Goal: Register for event/course

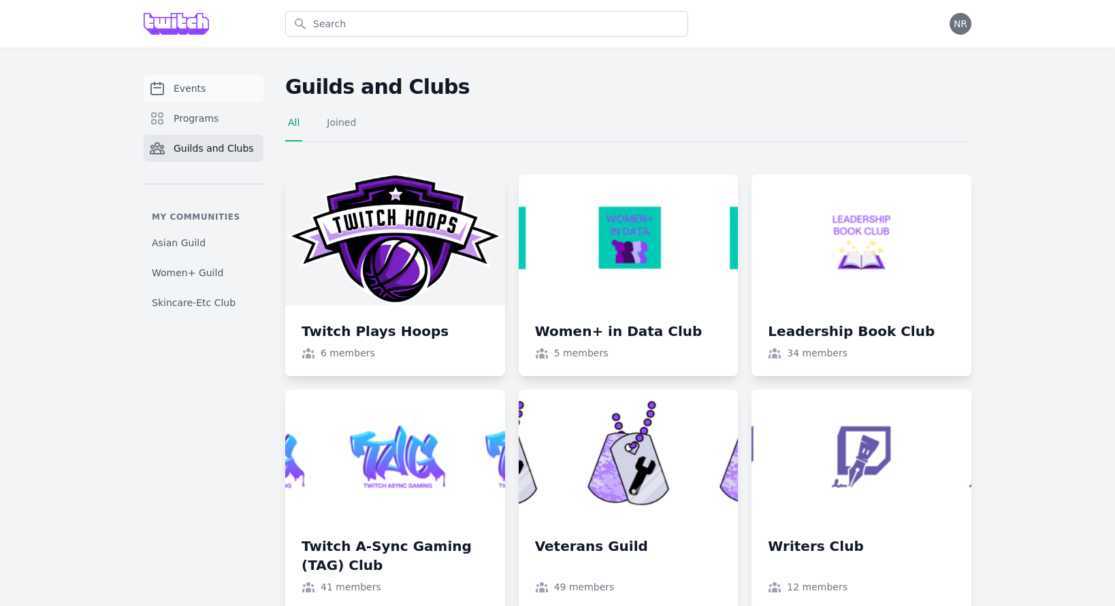
click at [187, 82] on span "Events" at bounding box center [190, 89] width 32 height 14
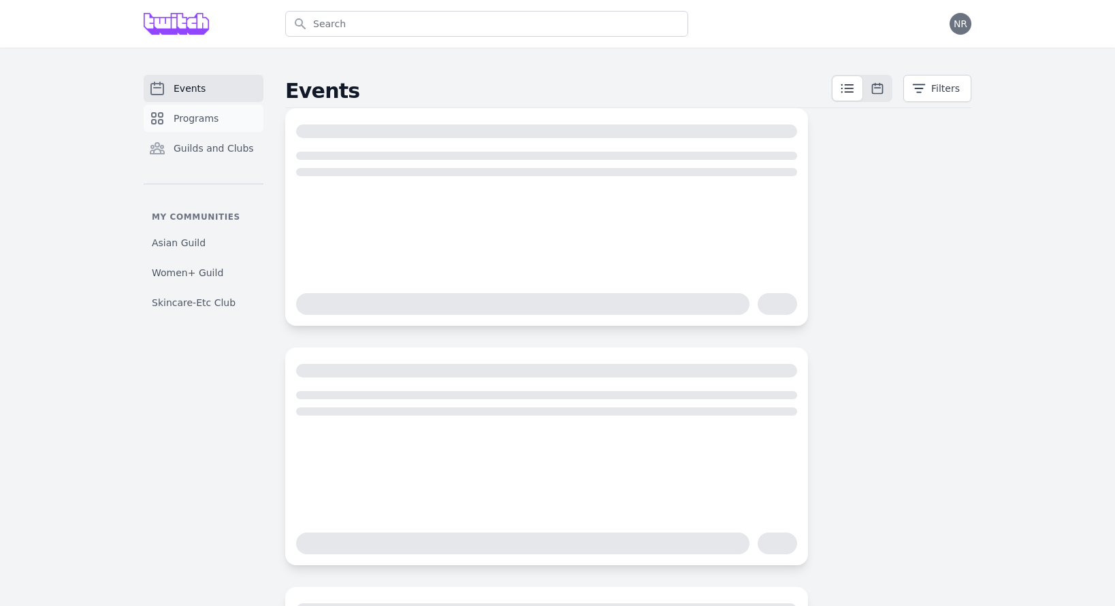
click at [217, 118] on link "Programs" at bounding box center [204, 118] width 120 height 27
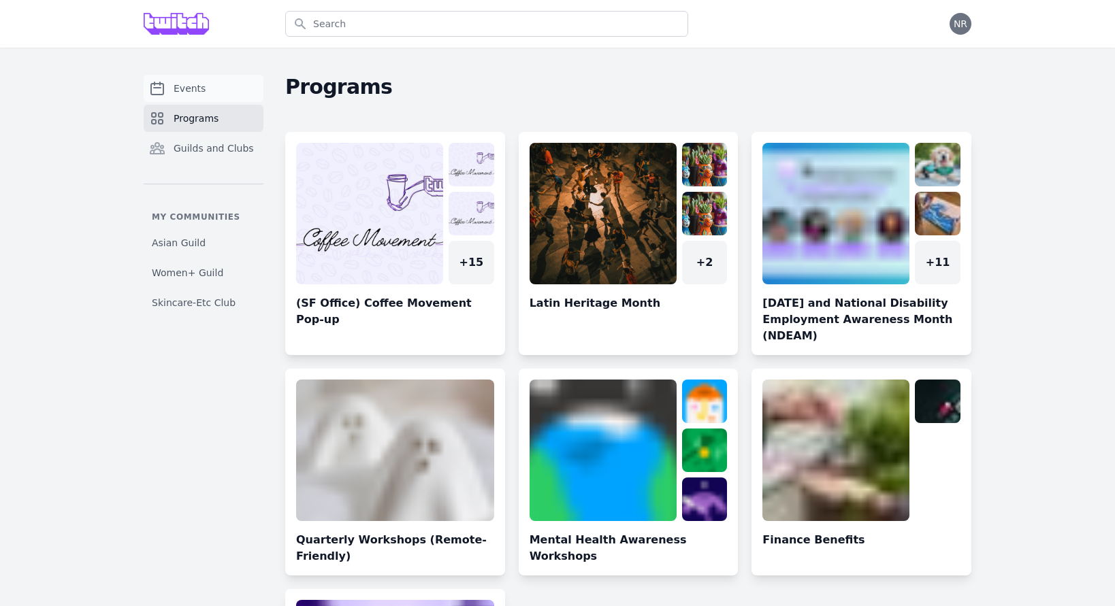
click at [197, 88] on span "Events" at bounding box center [190, 89] width 32 height 14
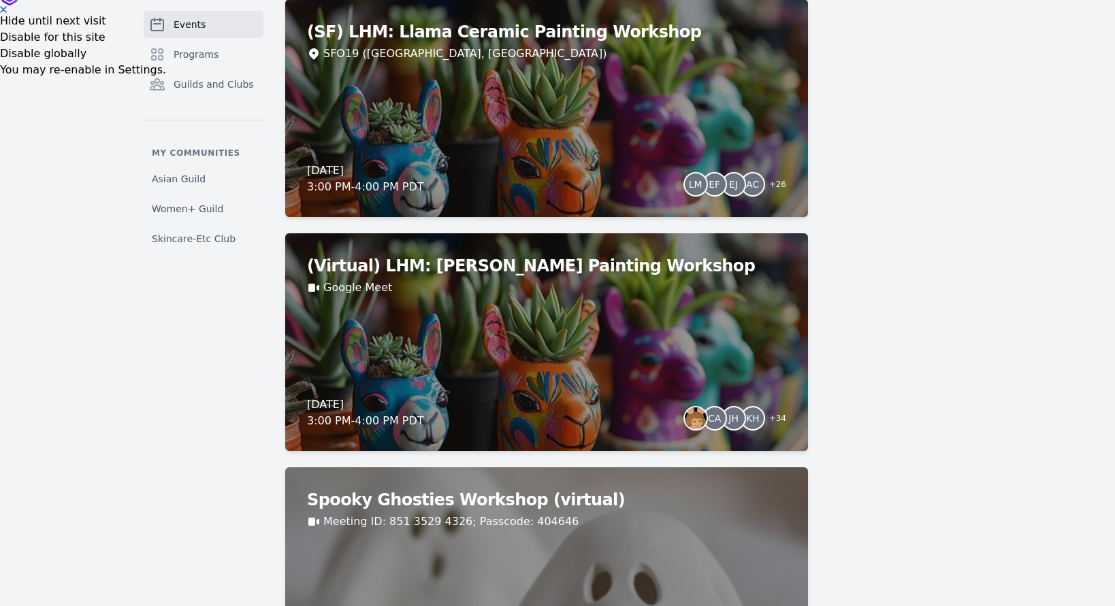
scroll to position [630, 0]
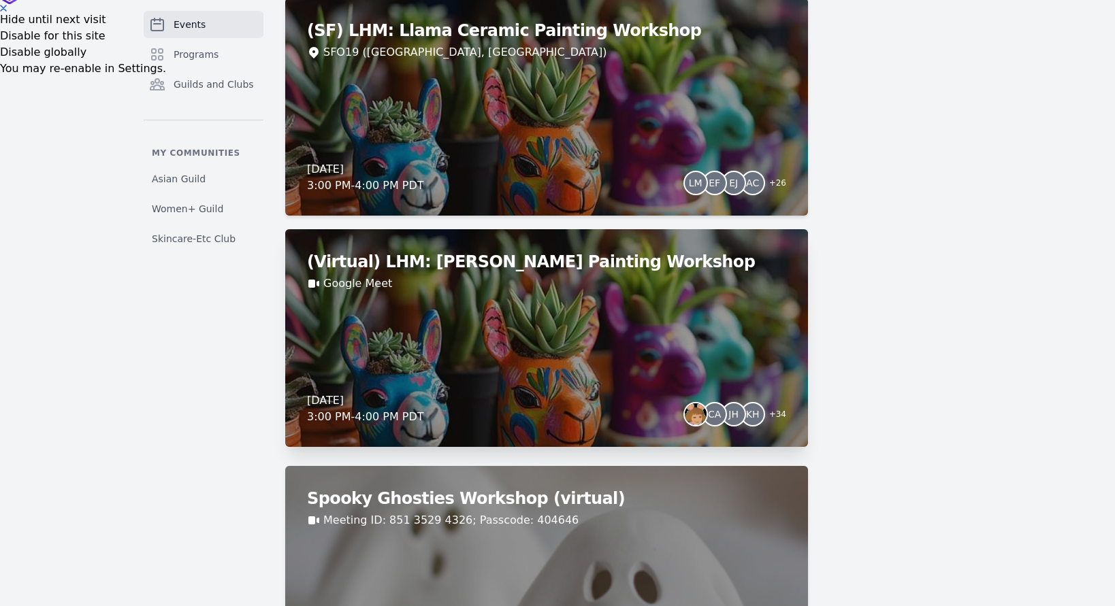
click at [521, 353] on div "(Virtual) LHM: Llama Ceramic Painting Workshop Google Meet Thursday, October 2,…" at bounding box center [546, 338] width 523 height 218
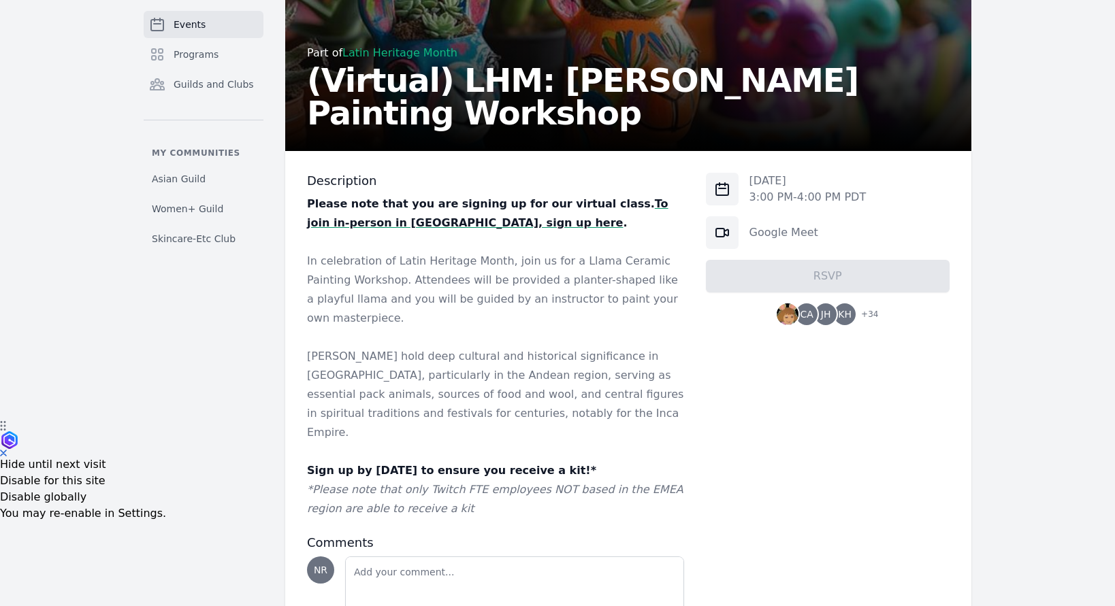
scroll to position [186, 0]
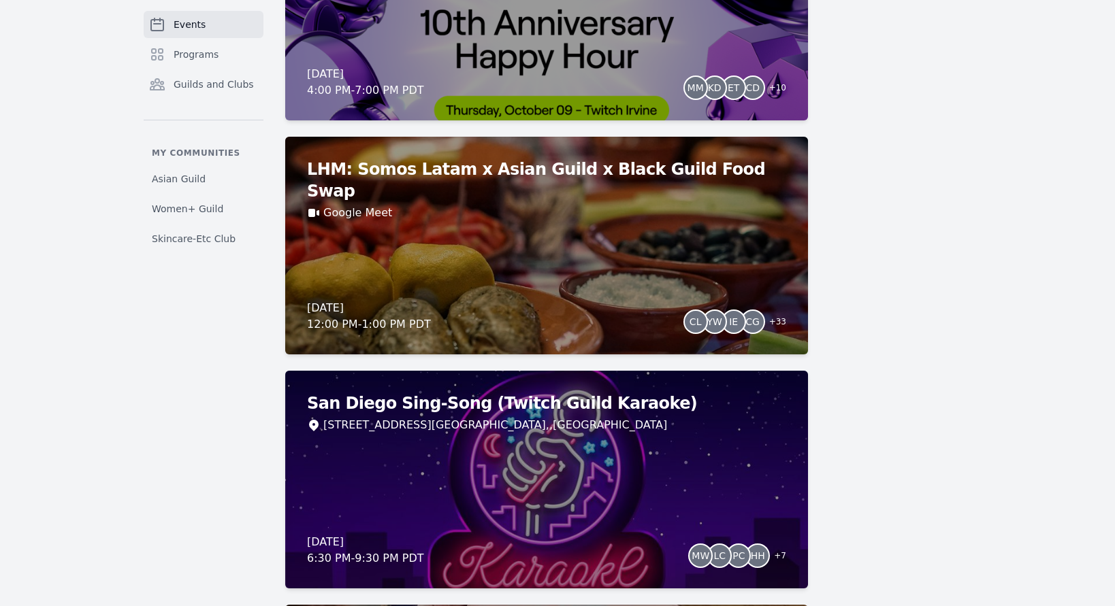
scroll to position [3309, 0]
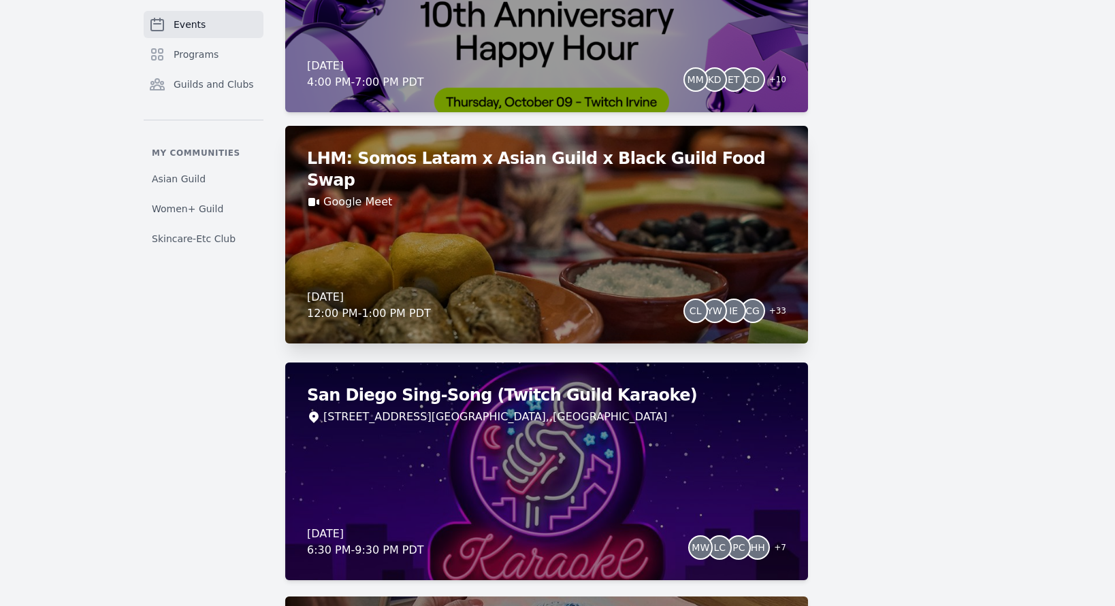
click at [357, 202] on div "LHM: Somos Latam x Asian Guild x Black Guild Food Swap Google Meet Friday, Octo…" at bounding box center [546, 235] width 523 height 218
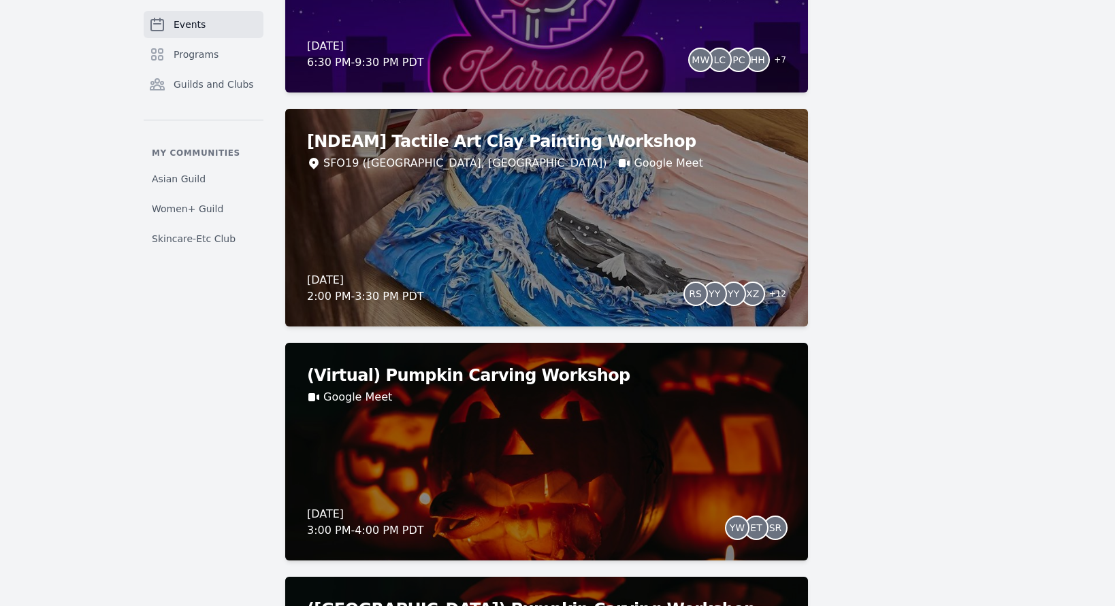
scroll to position [3801, 0]
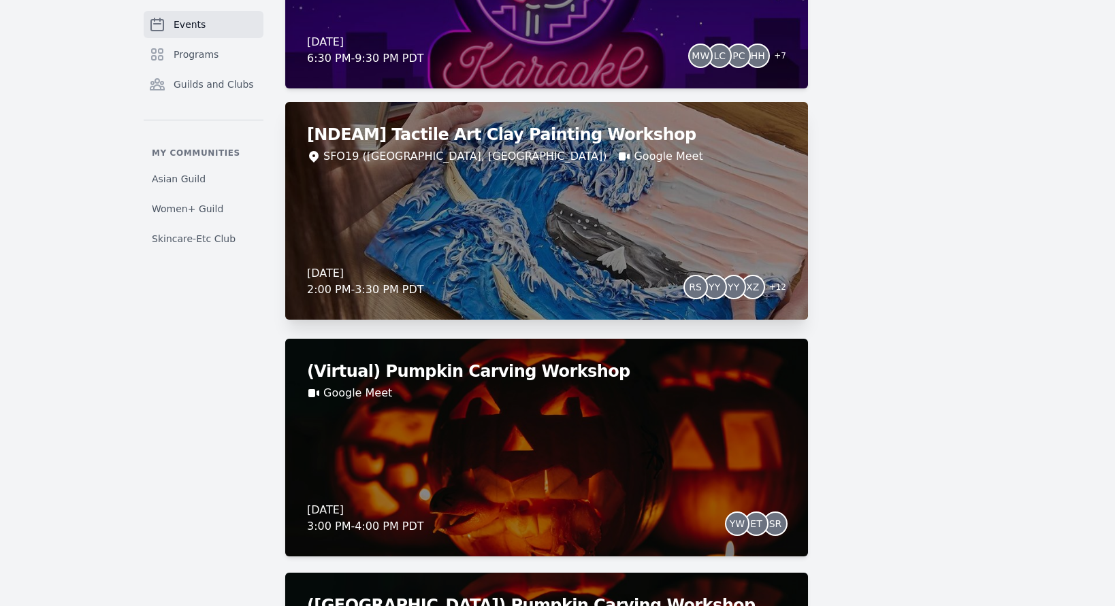
click at [479, 211] on div "[NDEAM] Tactile Art Clay Painting Workshop SFO19 (San Francisco, CA) Google Mee…" at bounding box center [546, 211] width 523 height 218
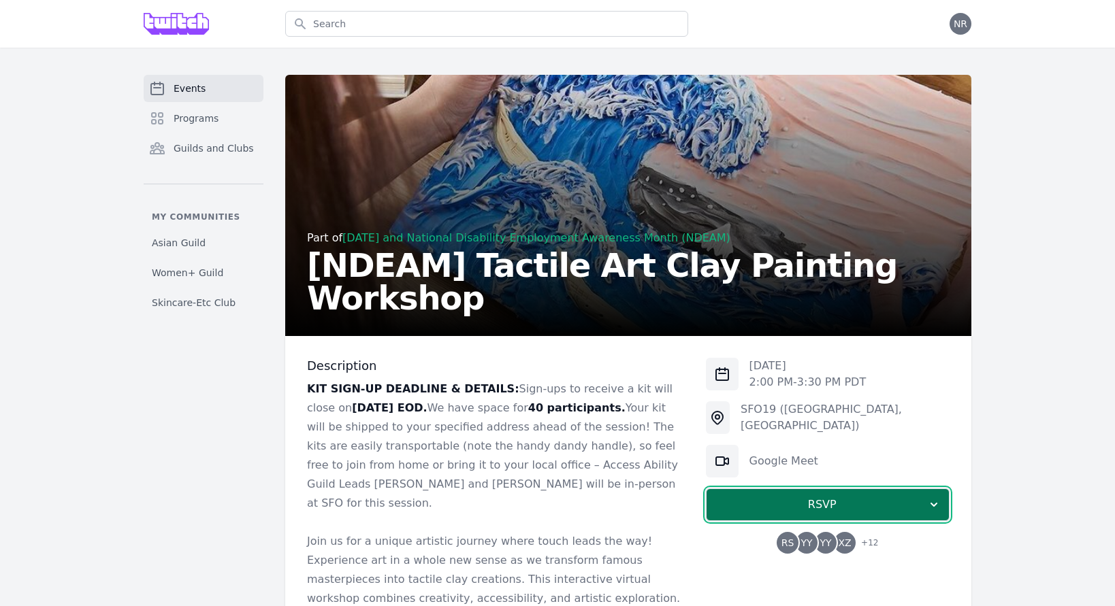
click at [750, 513] on span "RSVP" at bounding box center [822, 505] width 210 height 16
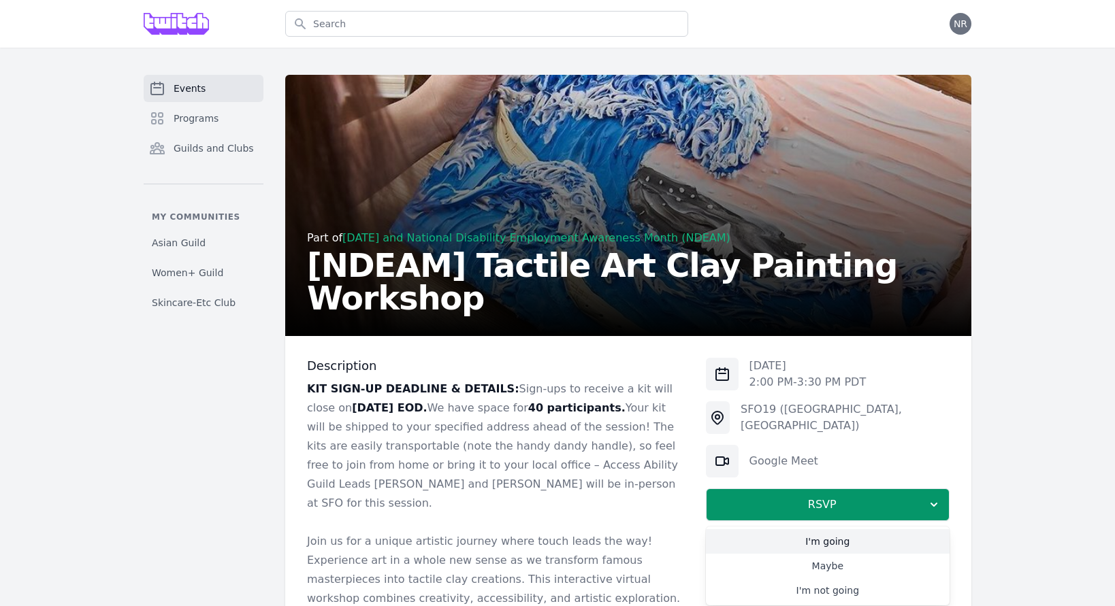
click at [801, 538] on link "I'm going" at bounding box center [828, 542] width 244 height 25
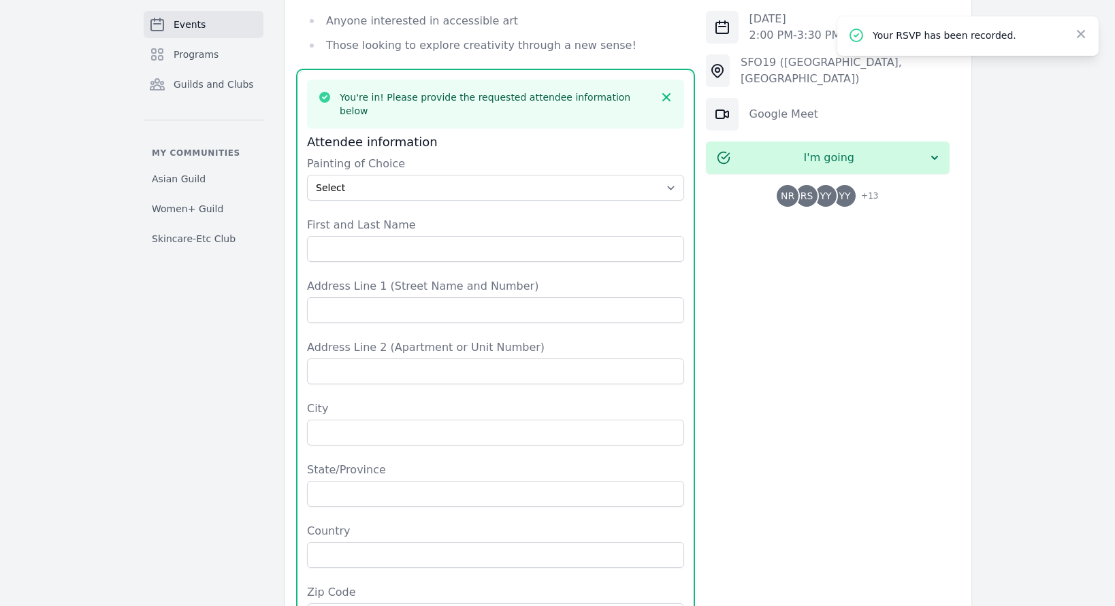
scroll to position [1075, 0]
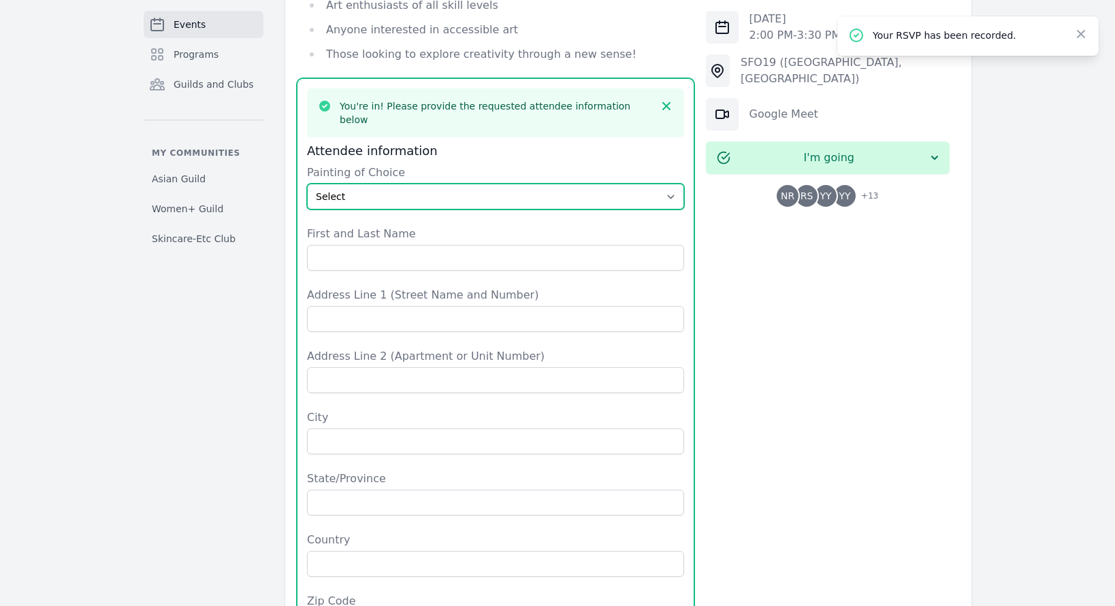
click at [419, 184] on select "Select The Great Wave off Kanagawa Starry Night Sunflowers The Kiss" at bounding box center [495, 197] width 377 height 26
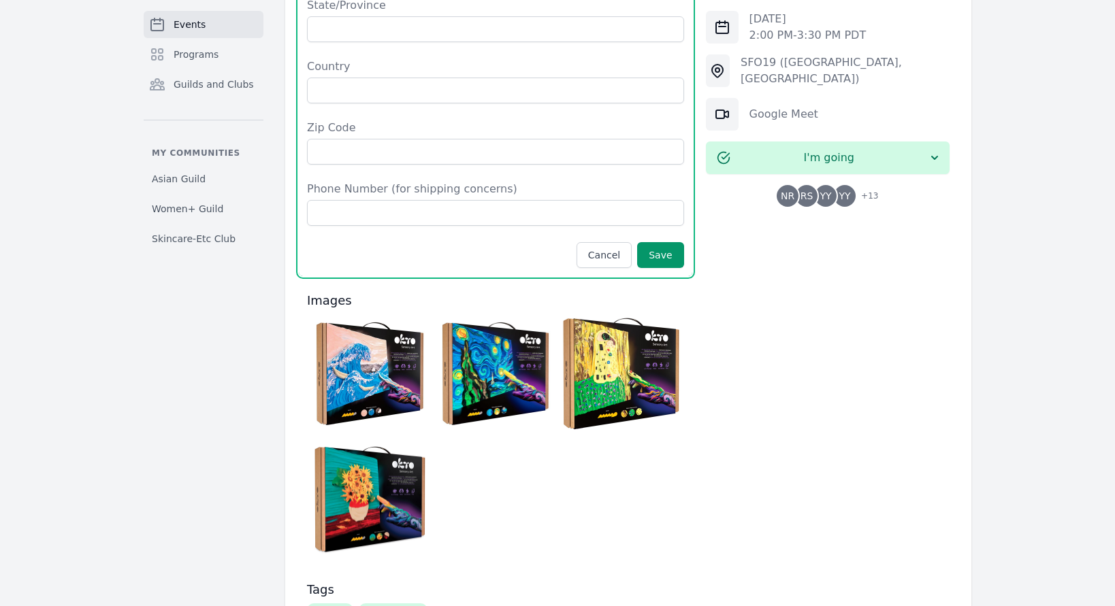
scroll to position [1515, 0]
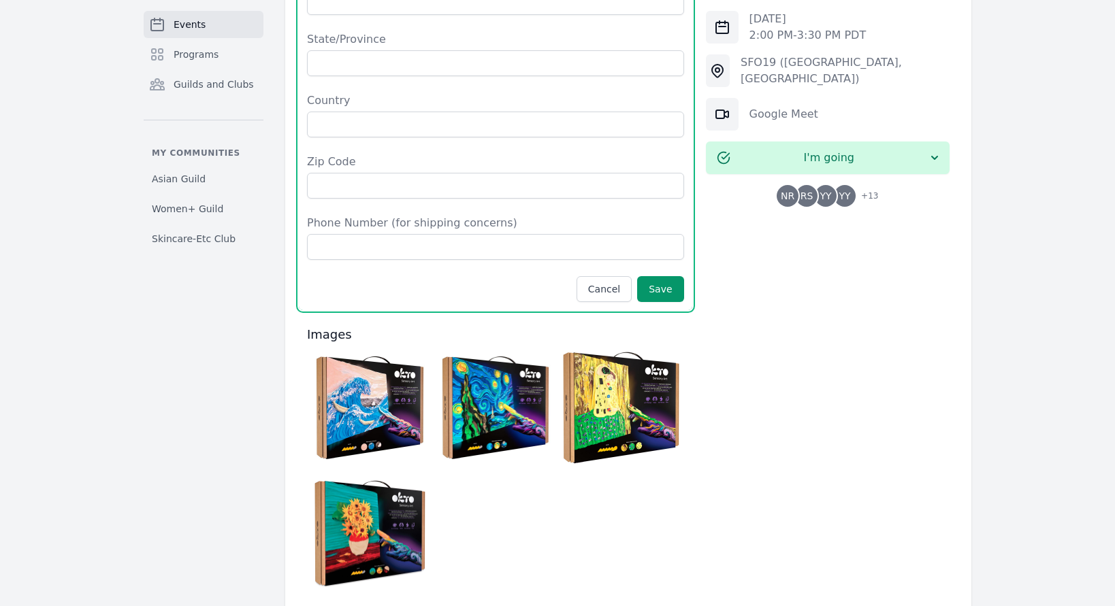
click at [370, 348] on img at bounding box center [369, 407] width 119 height 119
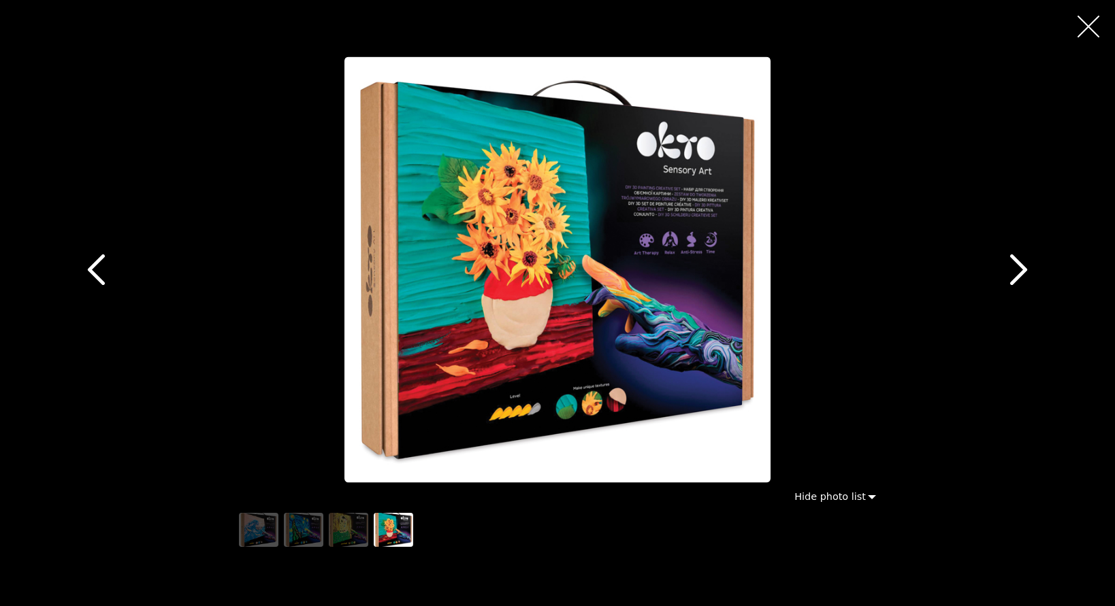
click at [1084, 29] on icon "button" at bounding box center [1088, 27] width 22 height 22
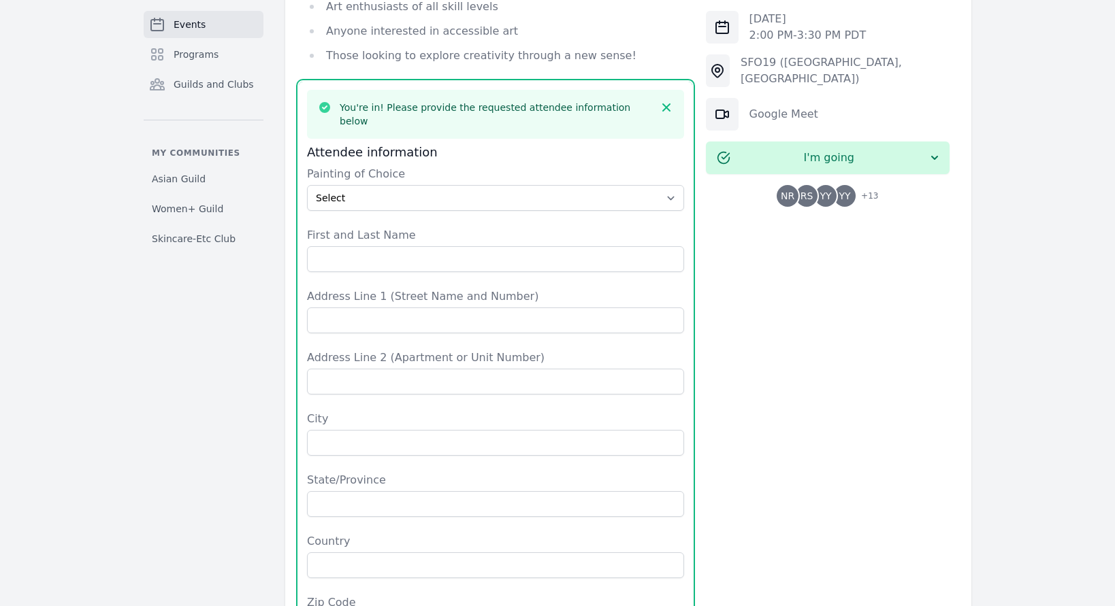
scroll to position [1055, 0]
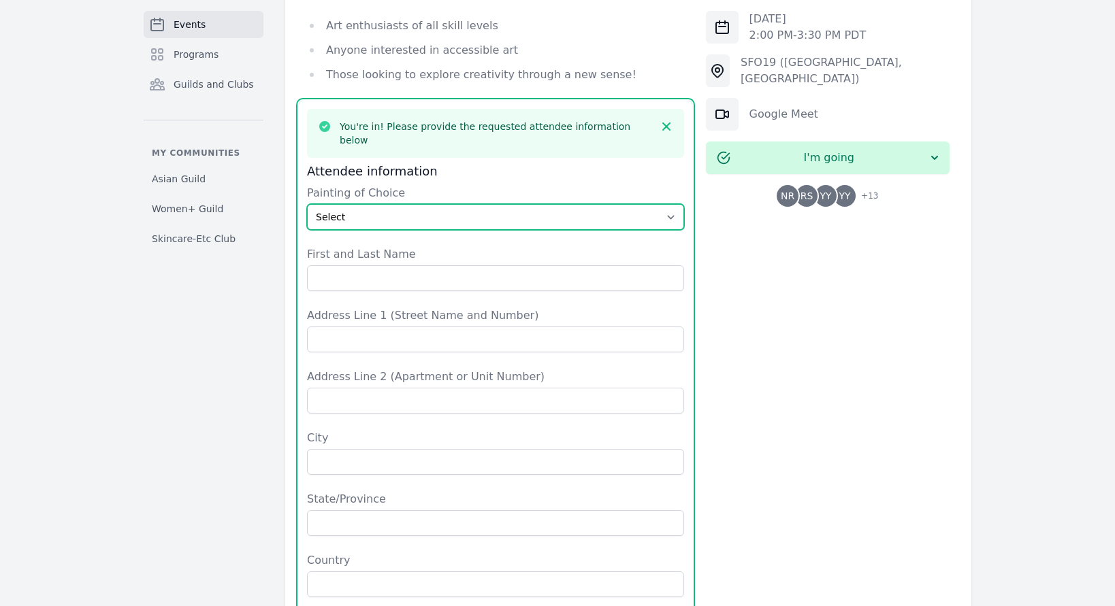
click at [460, 204] on select "Select The Great Wave off Kanagawa Starry Night Sunflowers The Kiss" at bounding box center [495, 217] width 377 height 26
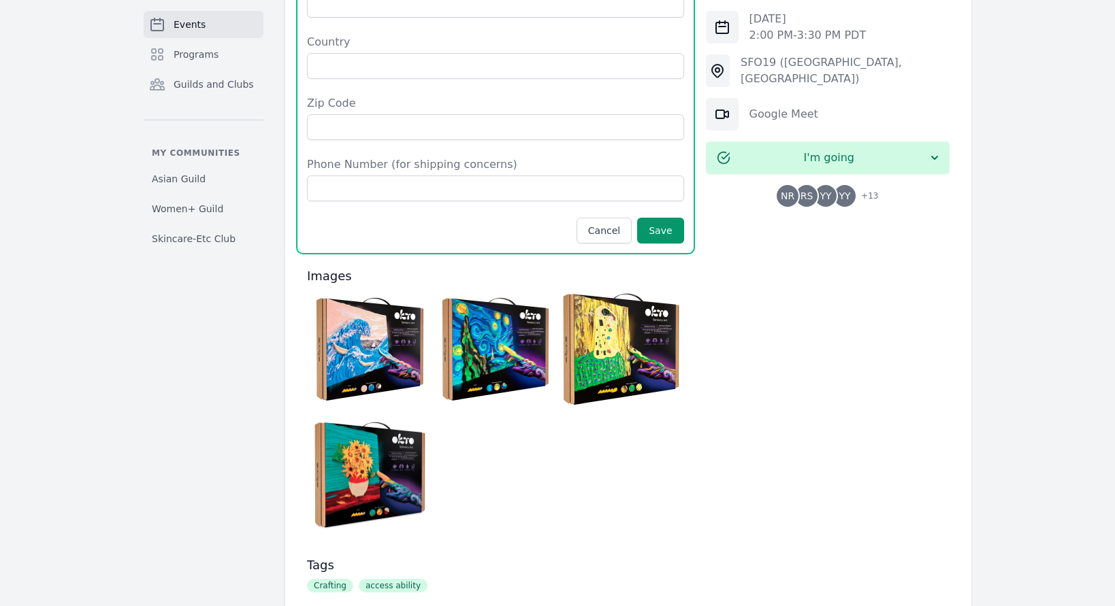
scroll to position [1677, 0]
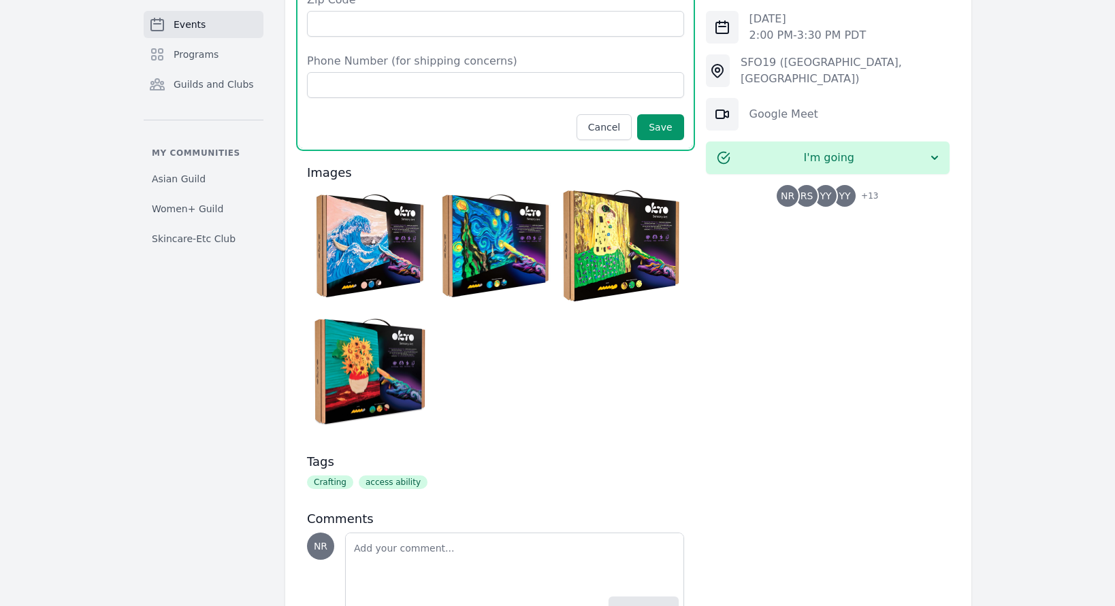
click at [361, 186] on img at bounding box center [369, 245] width 119 height 119
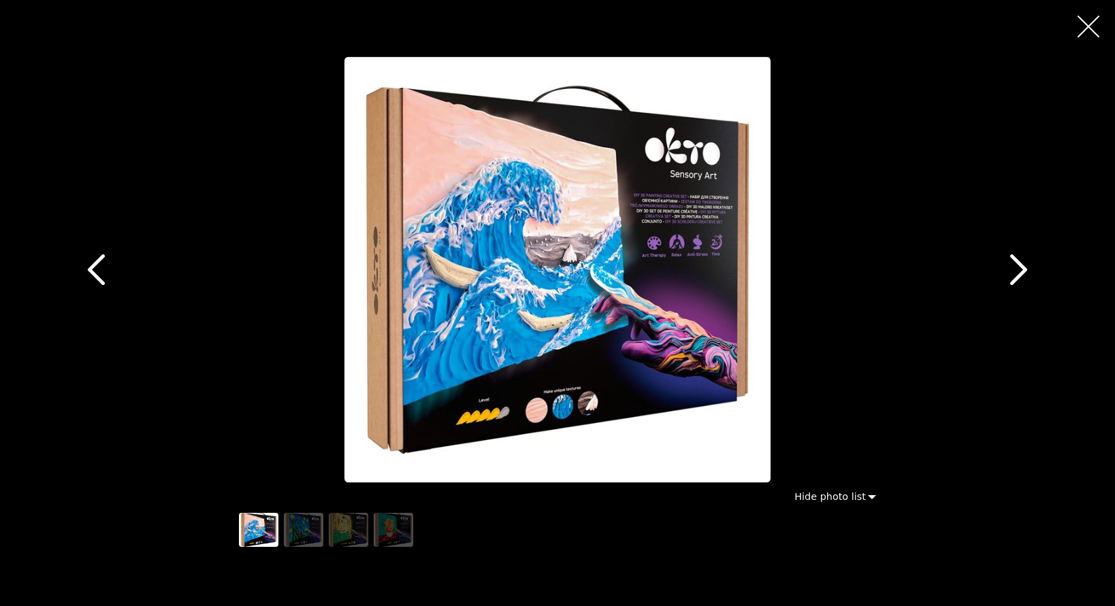
click at [1090, 29] on icon "button" at bounding box center [1088, 27] width 22 height 22
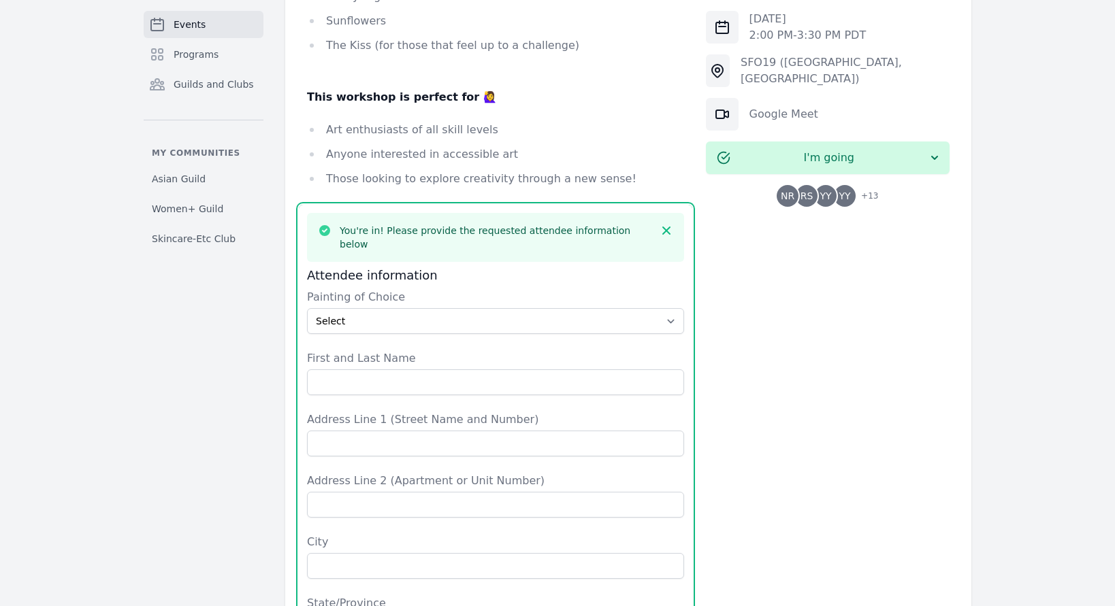
scroll to position [1004, 0]
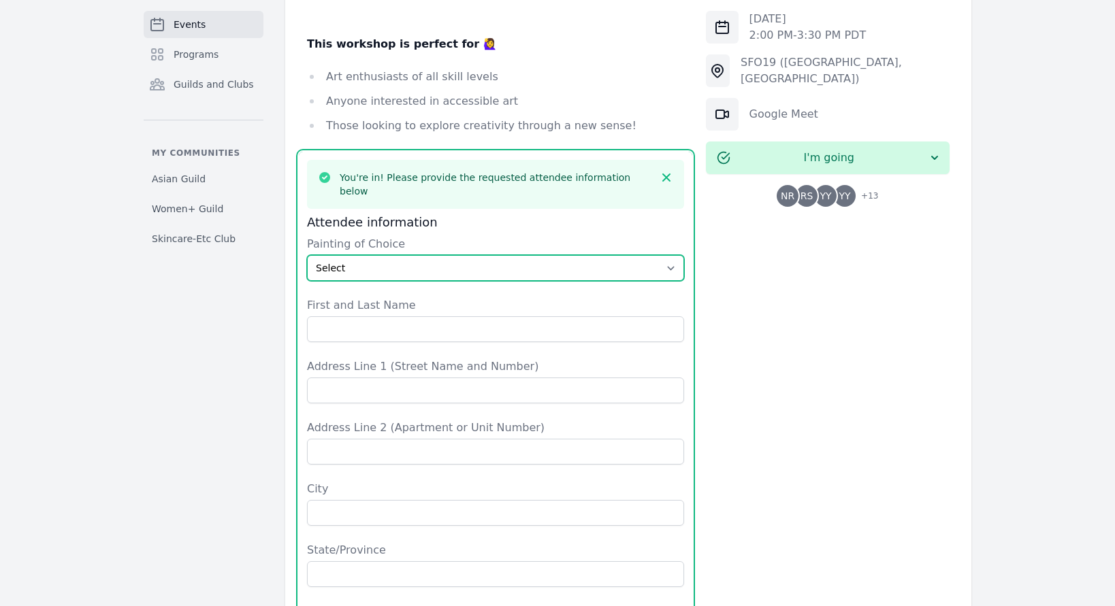
click at [380, 255] on select "Select The Great Wave off Kanagawa Starry Night Sunflowers The Kiss" at bounding box center [495, 268] width 377 height 26
select select "Sunflowers"
click at [307, 255] on select "Select The Great Wave off Kanagawa Starry Night Sunflowers The Kiss" at bounding box center [495, 268] width 377 height 26
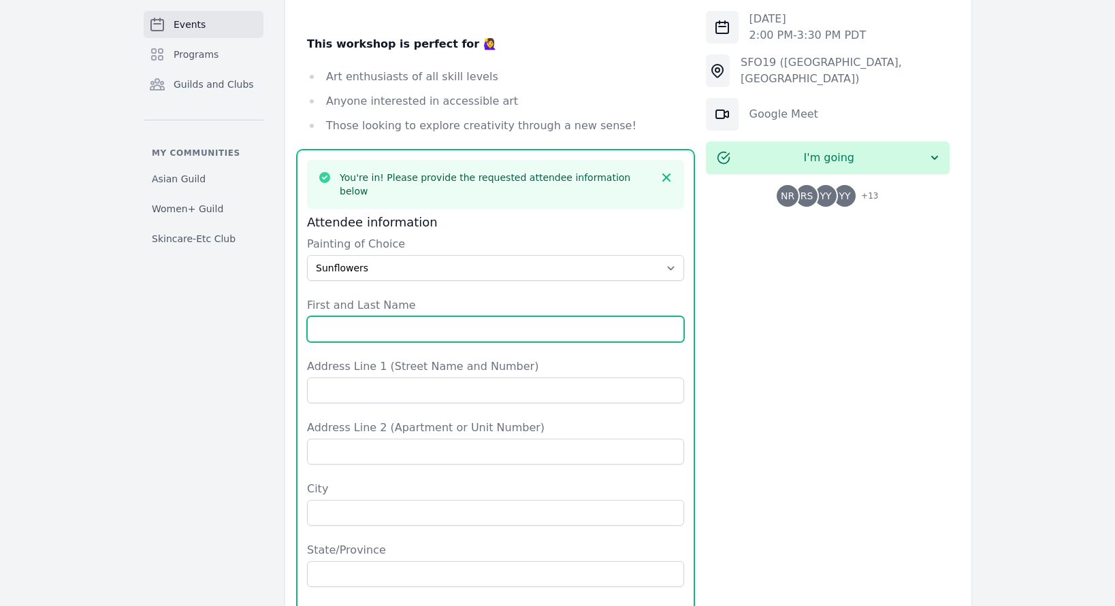
click at [344, 316] on input "First and Last Name" at bounding box center [495, 329] width 377 height 26
type input "Naureen Rizvi"
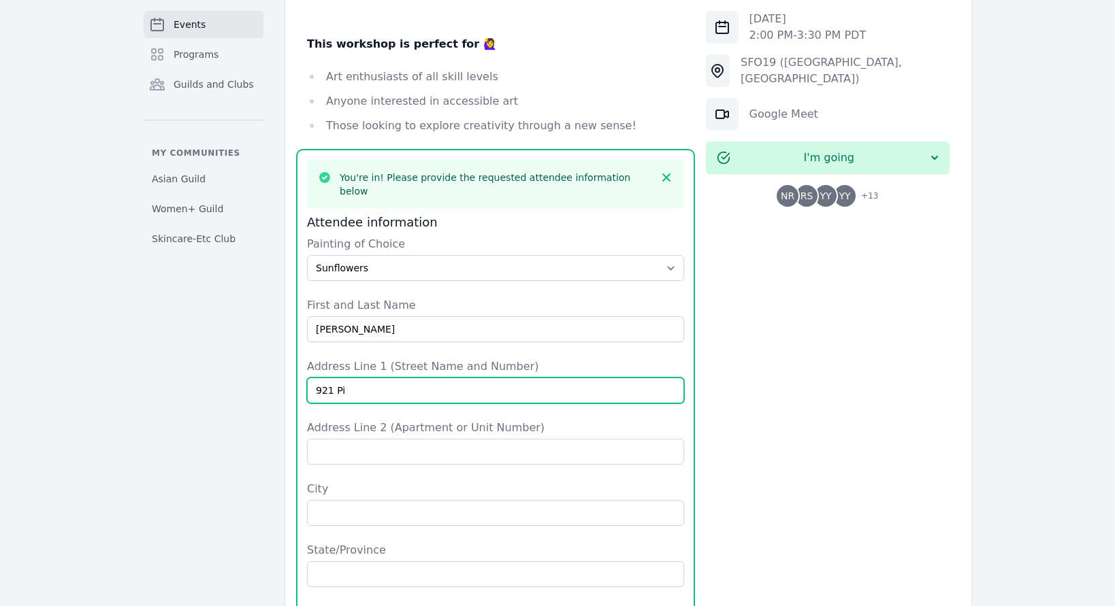
type input "921 Pinebrook Dr."
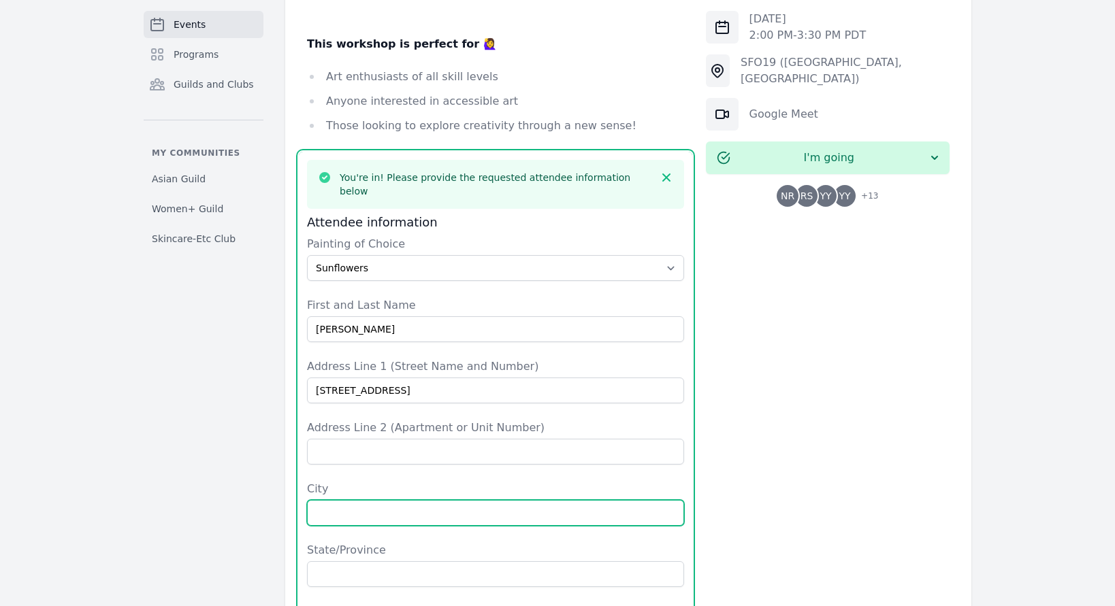
type input "Lombard"
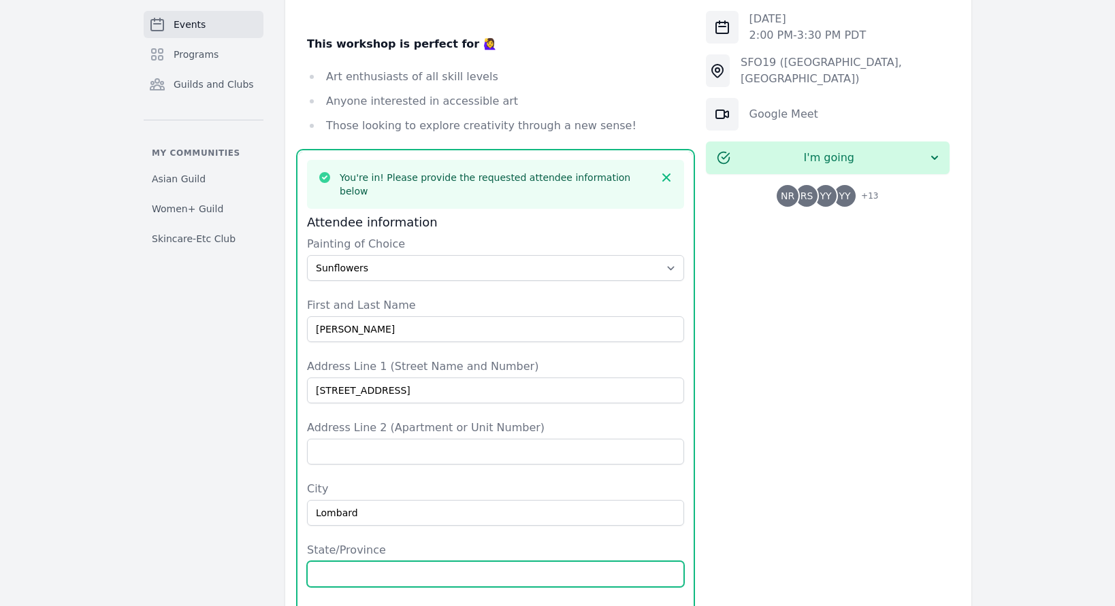
type input "IL"
type input "United States"
type input "60148"
type input "7089490706"
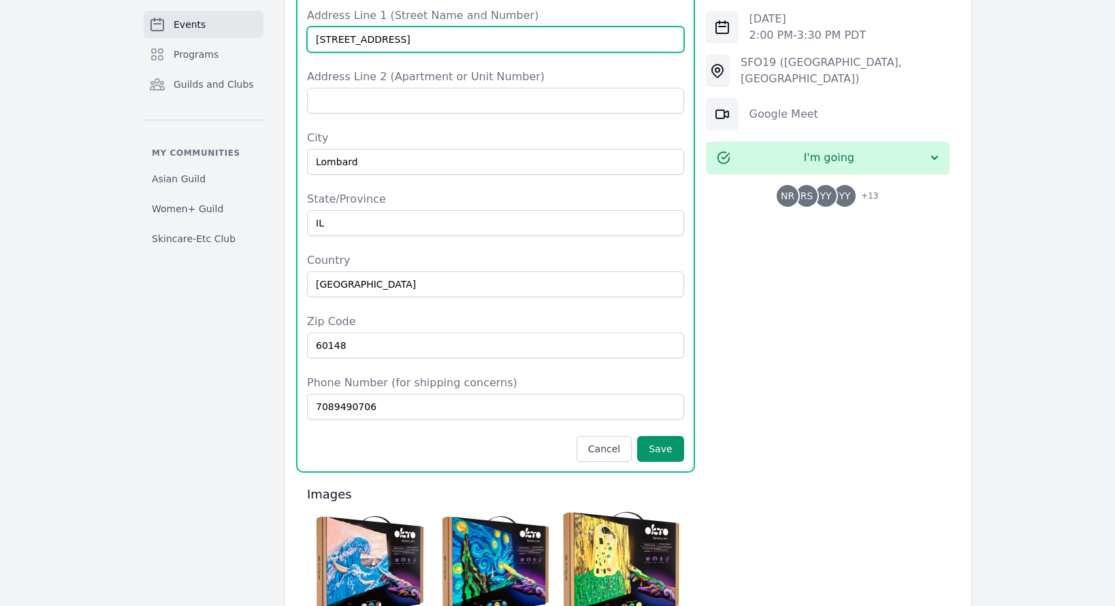
scroll to position [1367, 0]
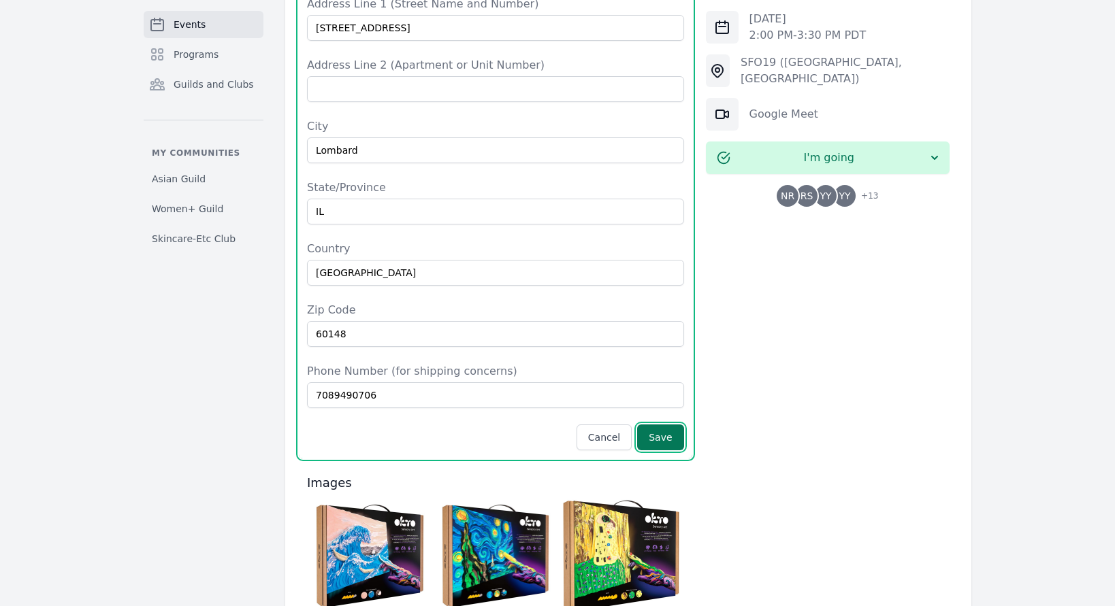
click at [668, 425] on button "Save" at bounding box center [660, 438] width 46 height 26
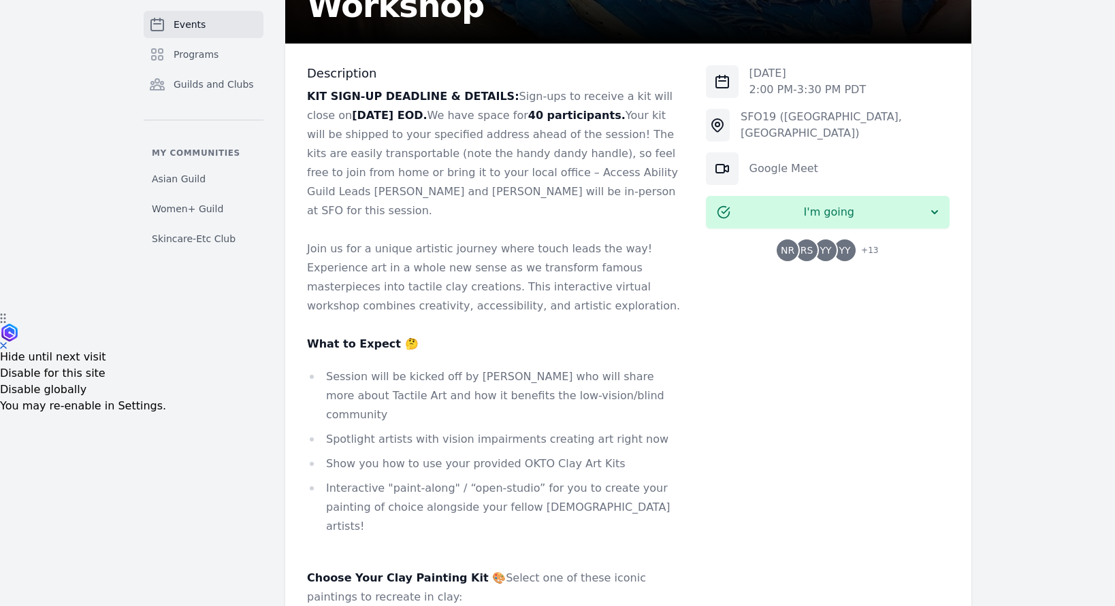
scroll to position [0, 0]
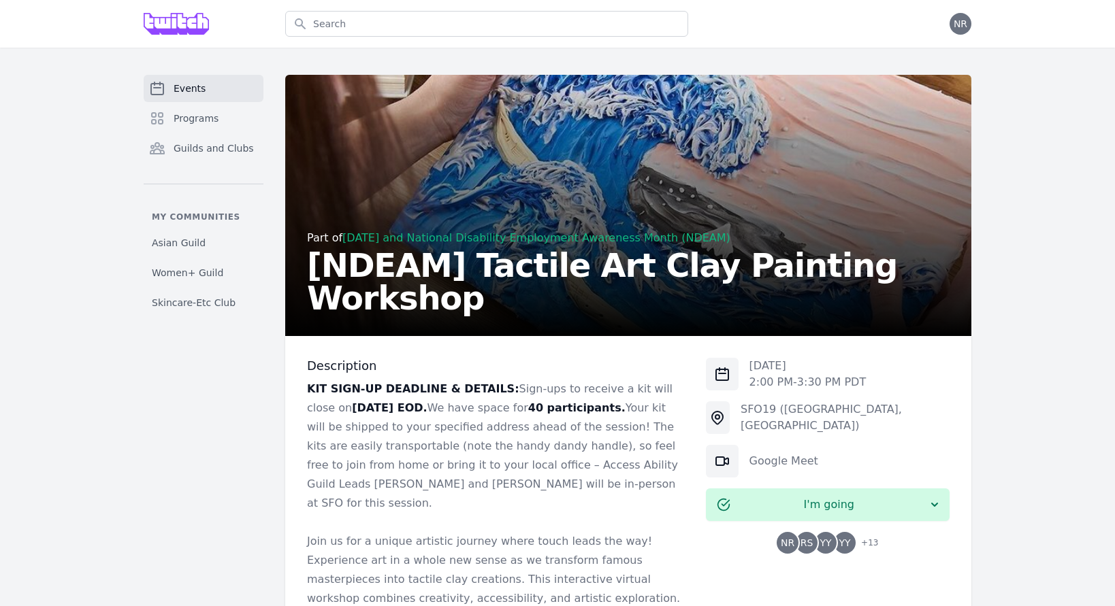
click at [182, 89] on span "Events" at bounding box center [190, 89] width 32 height 14
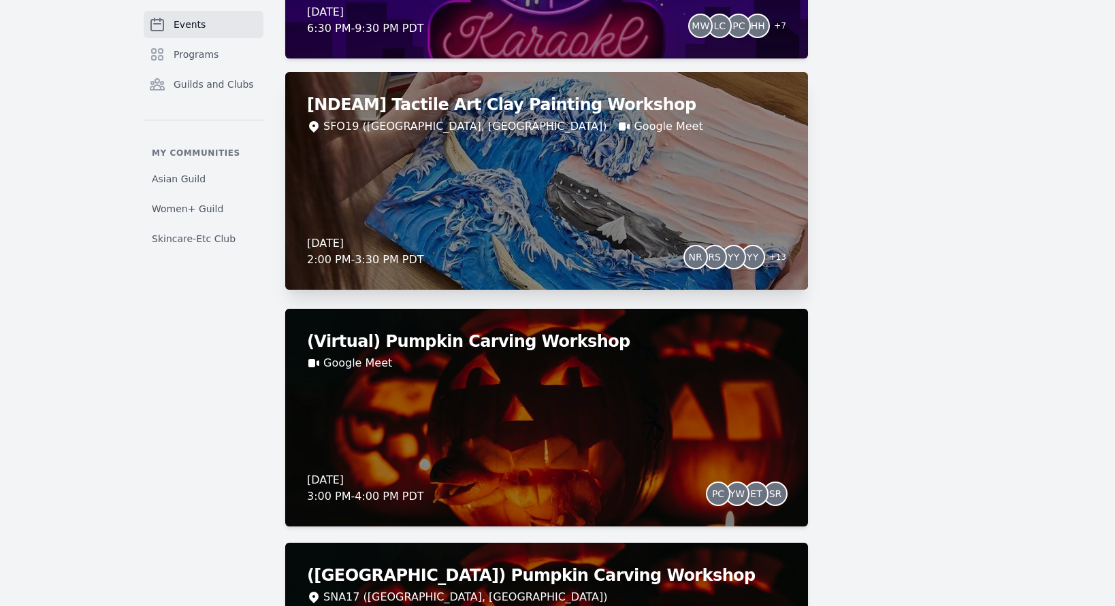
scroll to position [3814, 0]
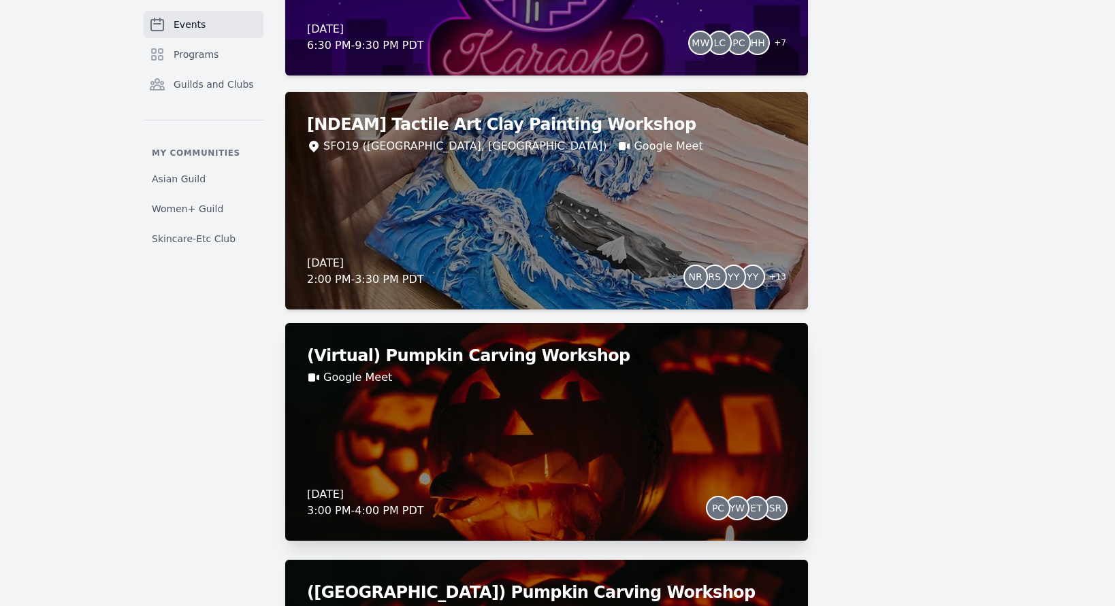
click at [402, 457] on div "(Virtual) Pumpkin Carving Workshop Google Meet Thursday, October 23, 2025 3:00 …" at bounding box center [546, 432] width 523 height 218
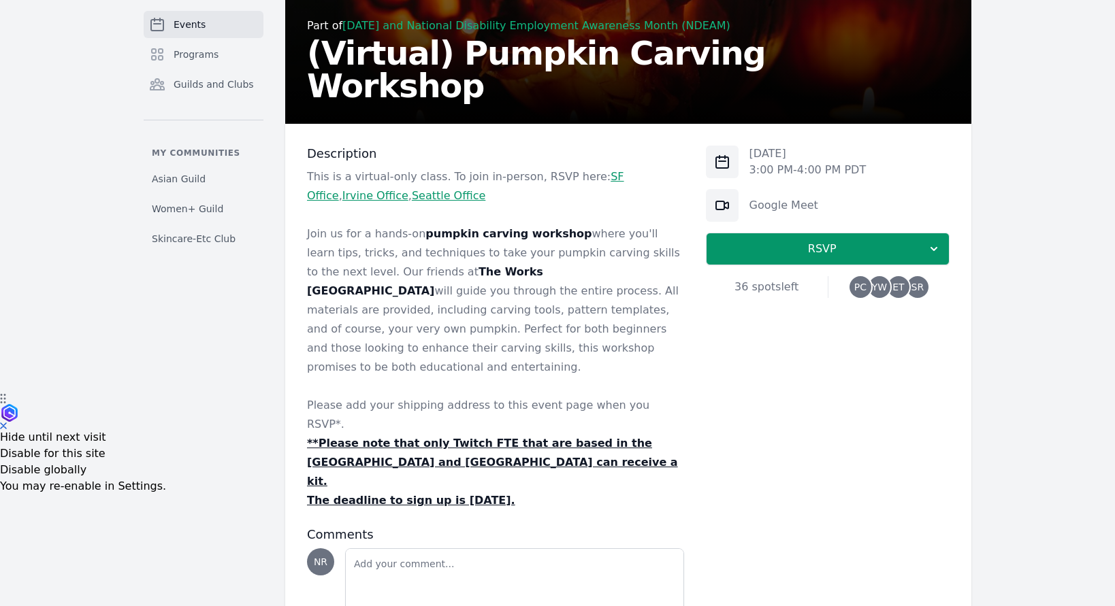
scroll to position [212, 0]
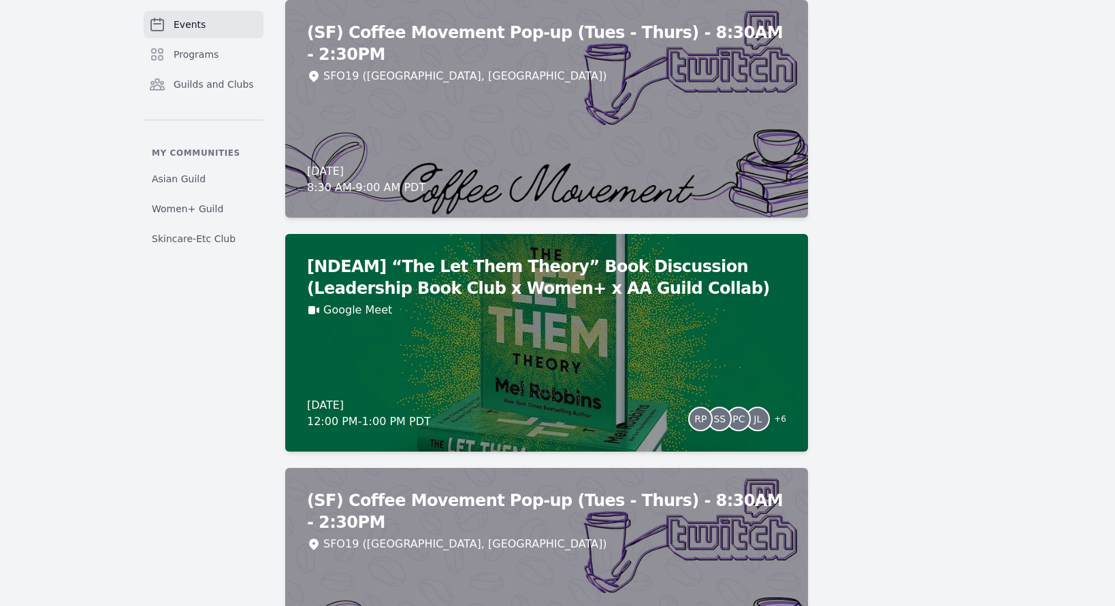
scroll to position [5546, 0]
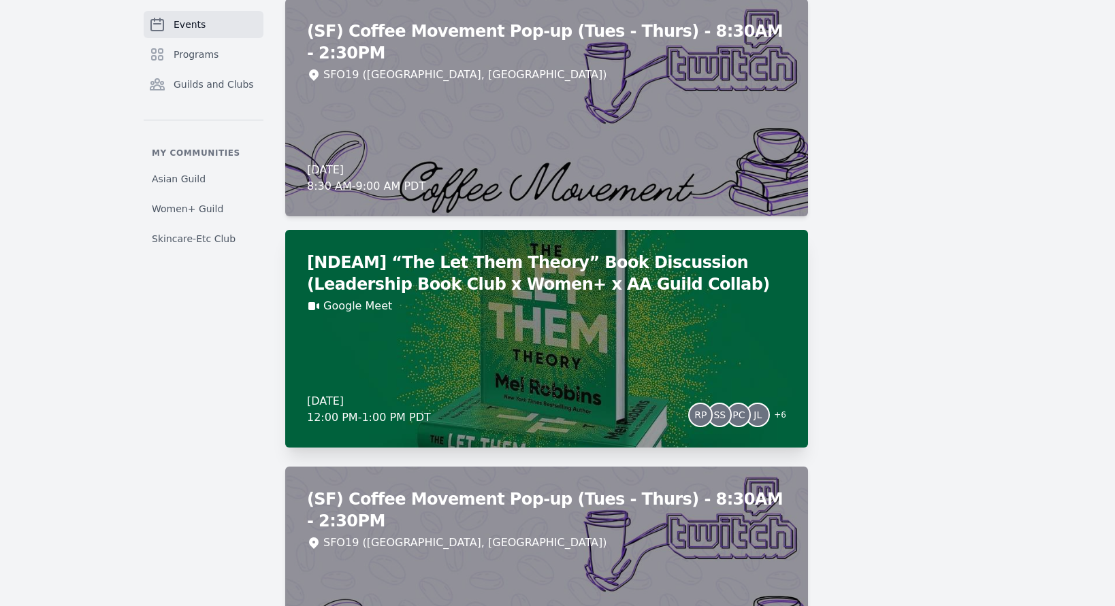
click at [542, 353] on div "[NDEAM] “The Let Them Theory” Book Discussion (Leadership Book Club x Women+ x …" at bounding box center [546, 339] width 523 height 218
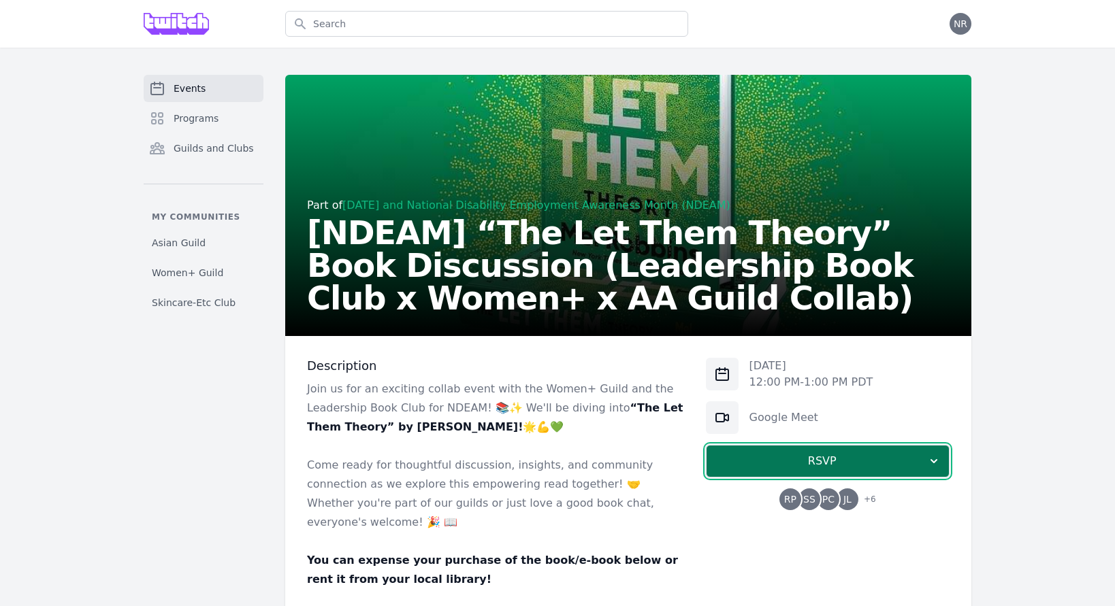
click at [812, 461] on span "RSVP" at bounding box center [822, 461] width 210 height 16
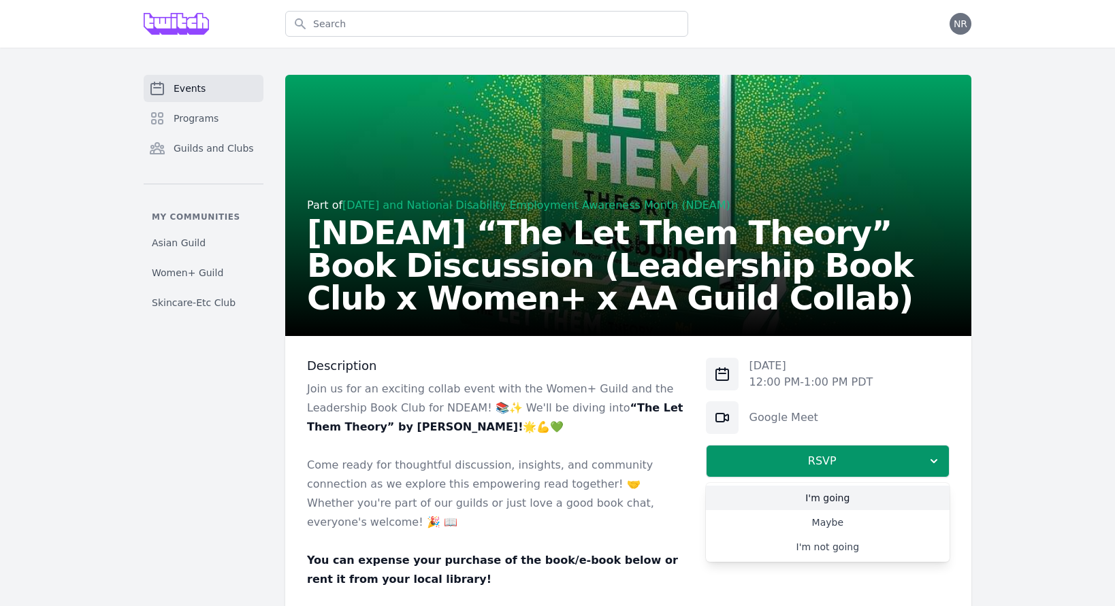
click at [801, 498] on link "I'm going" at bounding box center [828, 498] width 244 height 25
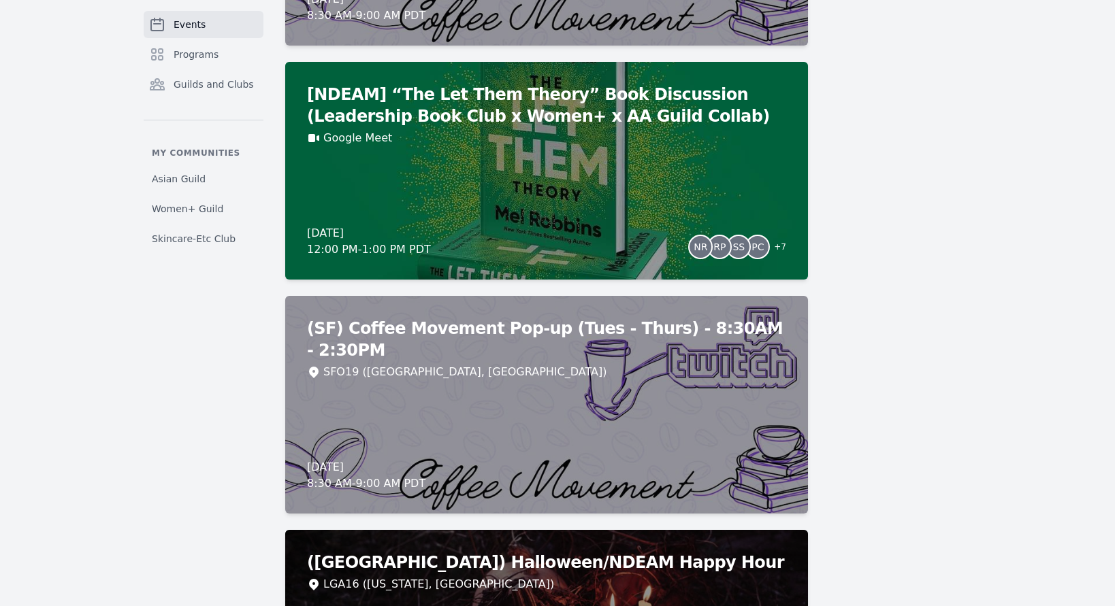
scroll to position [5167, 0]
